Goal: Find contact information: Obtain details needed to contact an individual or organization

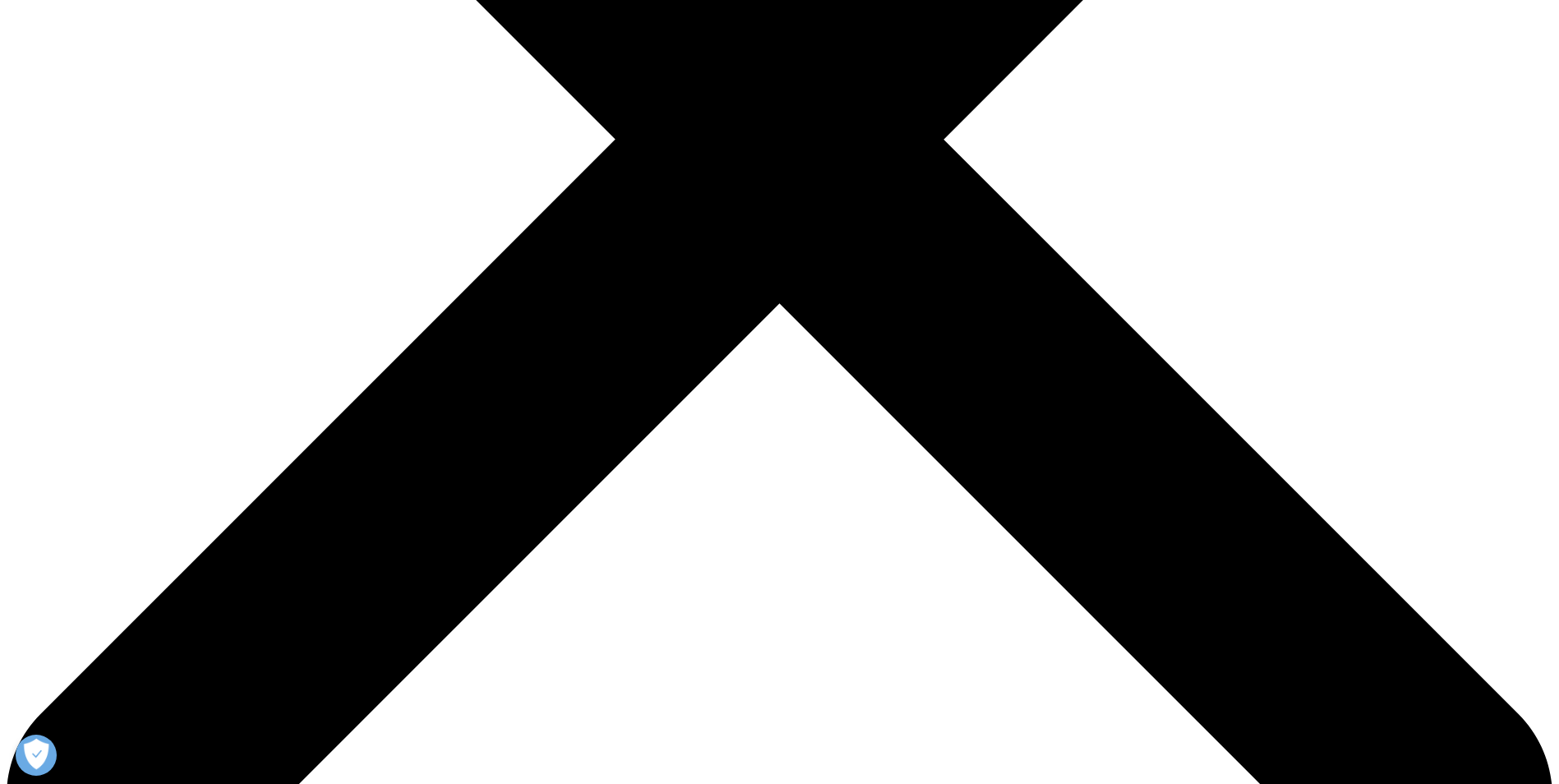
scroll to position [740, 0]
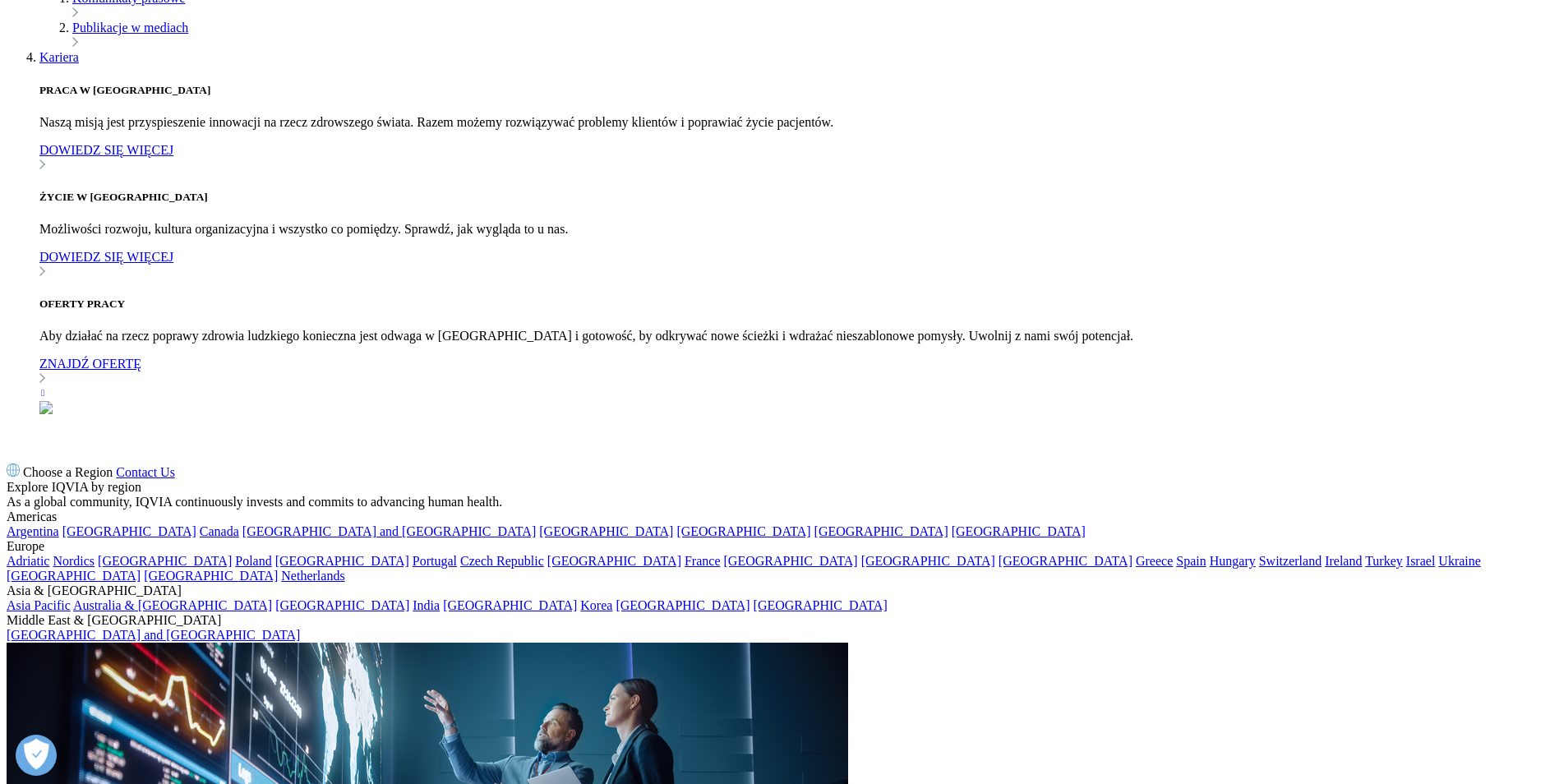
scroll to position [1530, 0]
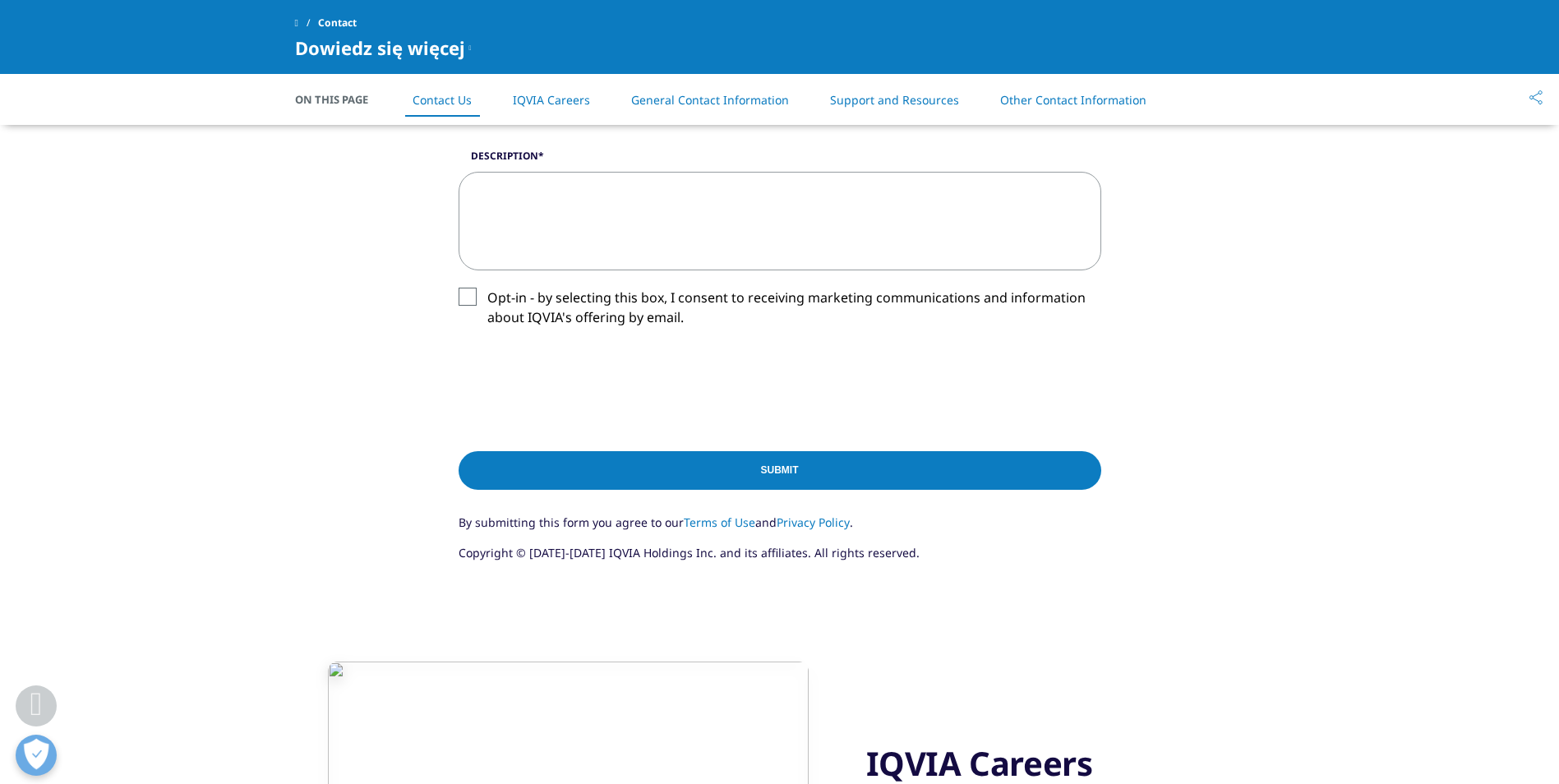
scroll to position [1233, 0]
